Goal: Use online tool/utility: Utilize a website feature to perform a specific function

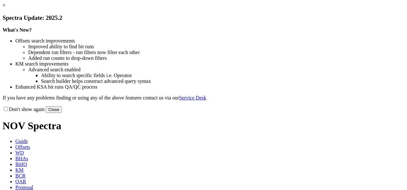
click at [62, 113] on button "Close" at bounding box center [54, 109] width 16 height 7
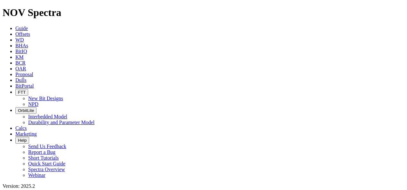
scroll to position [266, 0]
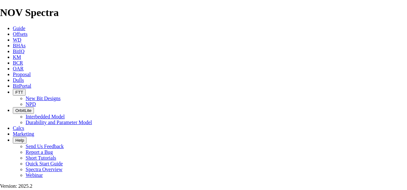
scroll to position [96, 0]
select select "number:20"
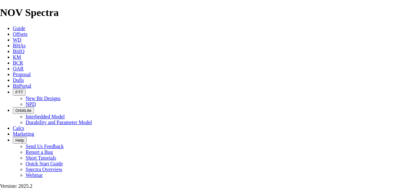
select select "number:28"
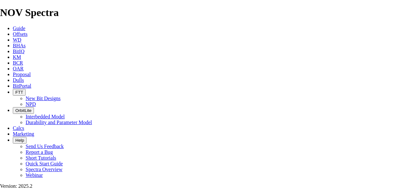
select select "number:28"
type input "6"
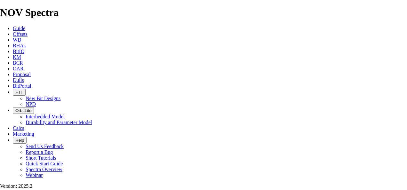
select select "number:0"
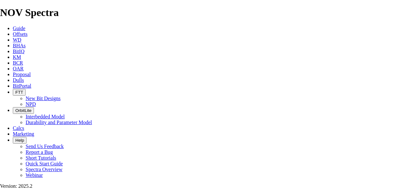
select select "number:0"
drag, startPoint x: 142, startPoint y: 104, endPoint x: 113, endPoint y: 106, distance: 29.5
type input "3"
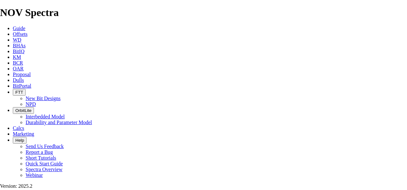
select select "number:28"
select select "number:20"
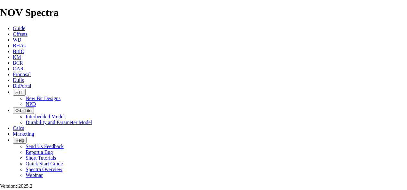
checkbox input "true"
type input "2"
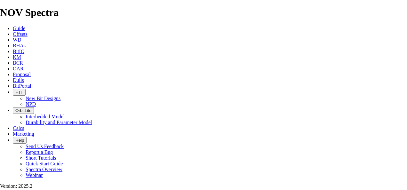
select select "number:0"
drag, startPoint x: 111, startPoint y: 117, endPoint x: 93, endPoint y: 117, distance: 18.2
type input "1"
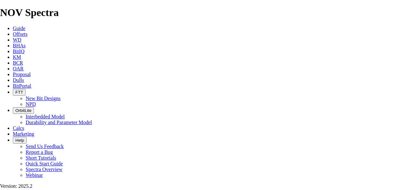
select select "number:20"
